Goal: Information Seeking & Learning: Learn about a topic

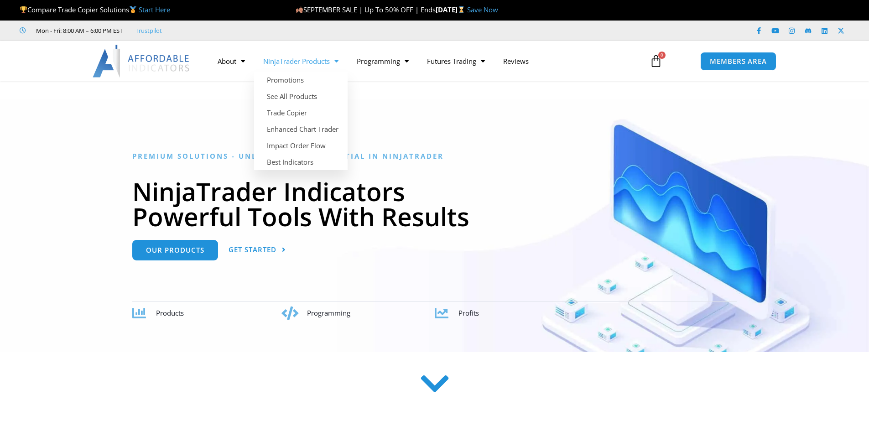
click at [315, 64] on link "NinjaTrader Products" at bounding box center [301, 61] width 94 height 21
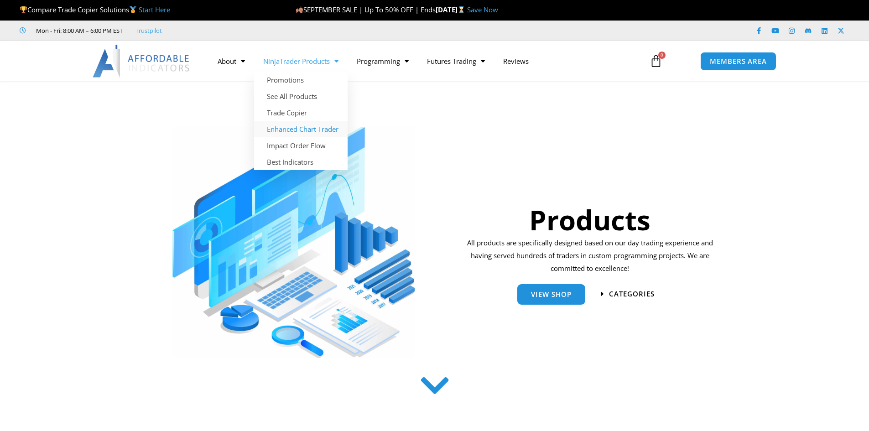
click at [323, 130] on link "Enhanced Chart Trader" at bounding box center [301, 129] width 94 height 16
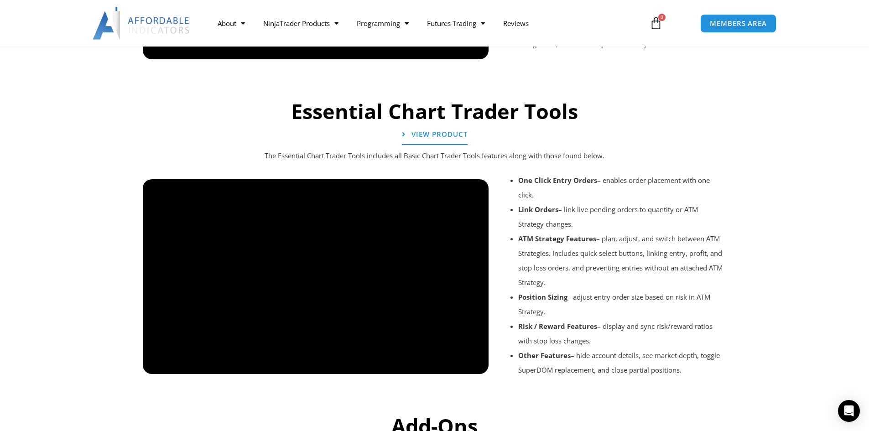
scroll to position [690, 0]
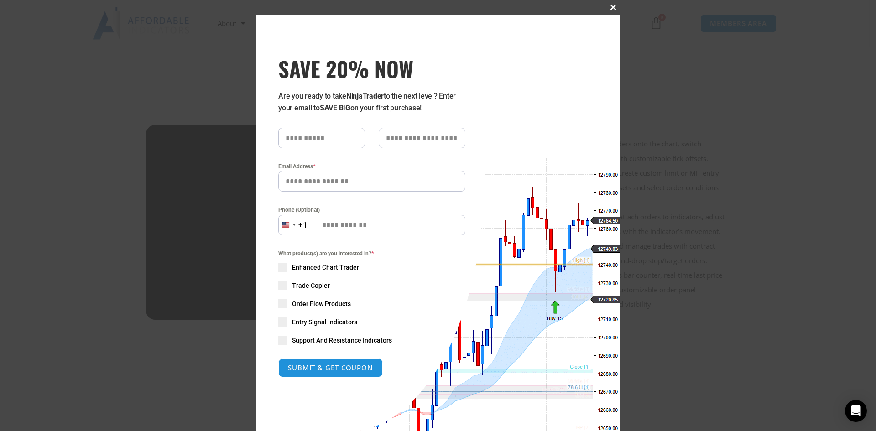
click at [609, 9] on span "SAVE 20% NOW popup" at bounding box center [613, 7] width 15 height 5
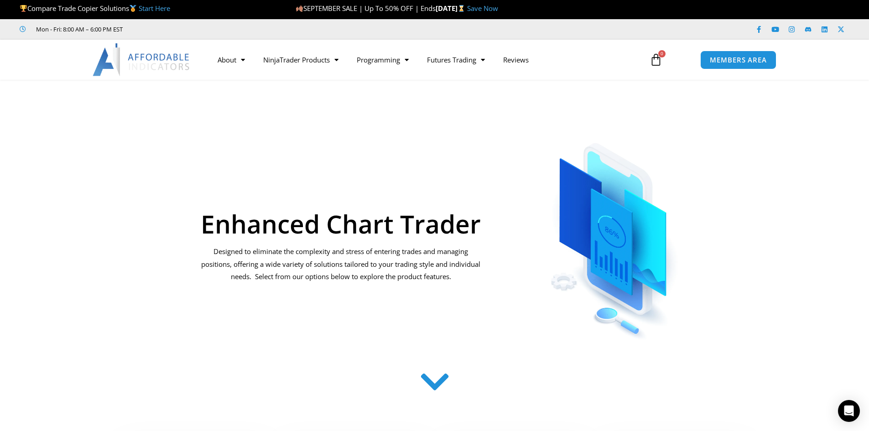
scroll to position [0, 0]
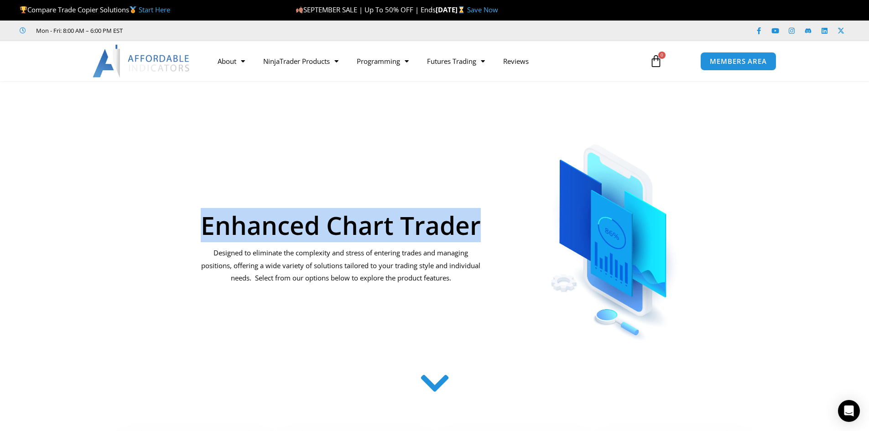
drag, startPoint x: 206, startPoint y: 222, endPoint x: 477, endPoint y: 217, distance: 271.5
click at [477, 217] on h1 "Enhanced Chart Trader" at bounding box center [340, 225] width 281 height 25
copy h1 "Enhanced Chart Trader"
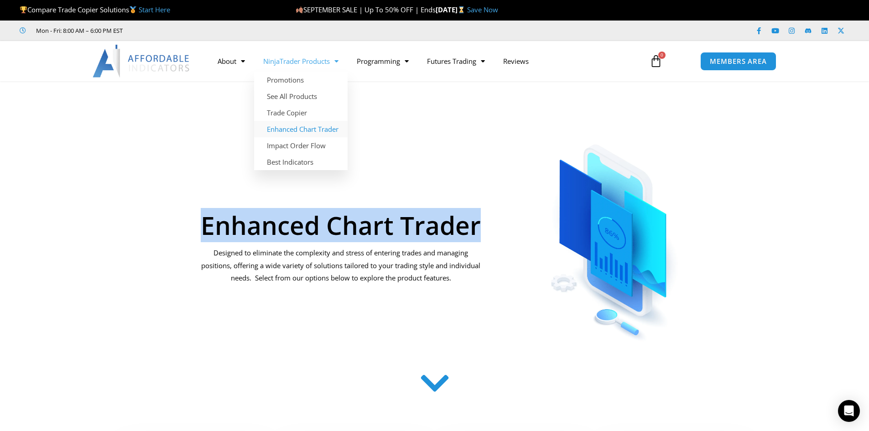
click at [328, 131] on link "Enhanced Chart Trader" at bounding box center [301, 129] width 94 height 16
